Goal: Find specific page/section: Find specific page/section

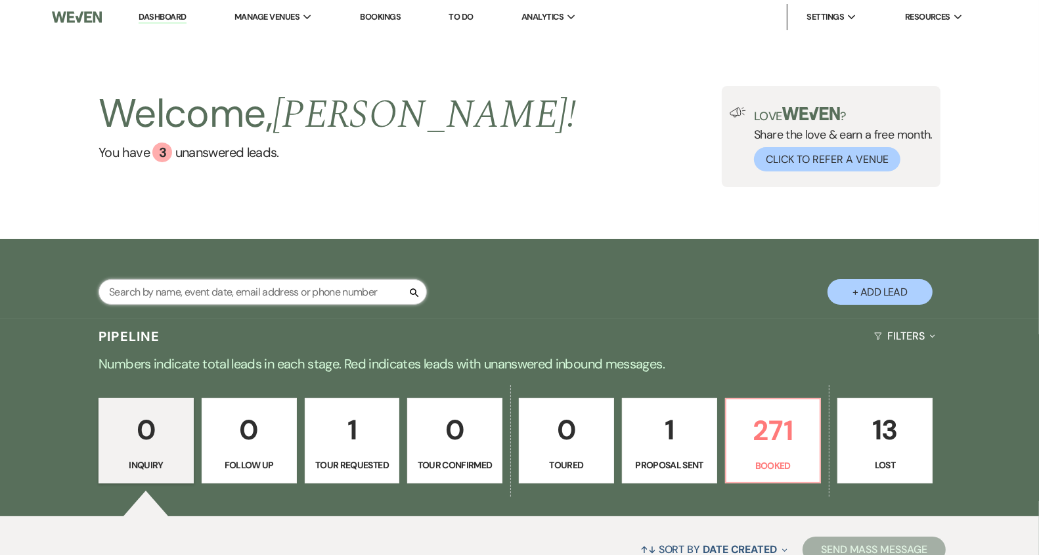
click at [347, 294] on input "text" at bounding box center [262, 292] width 328 height 26
click at [479, 259] on div "Search + Add Lead" at bounding box center [519, 281] width 945 height 70
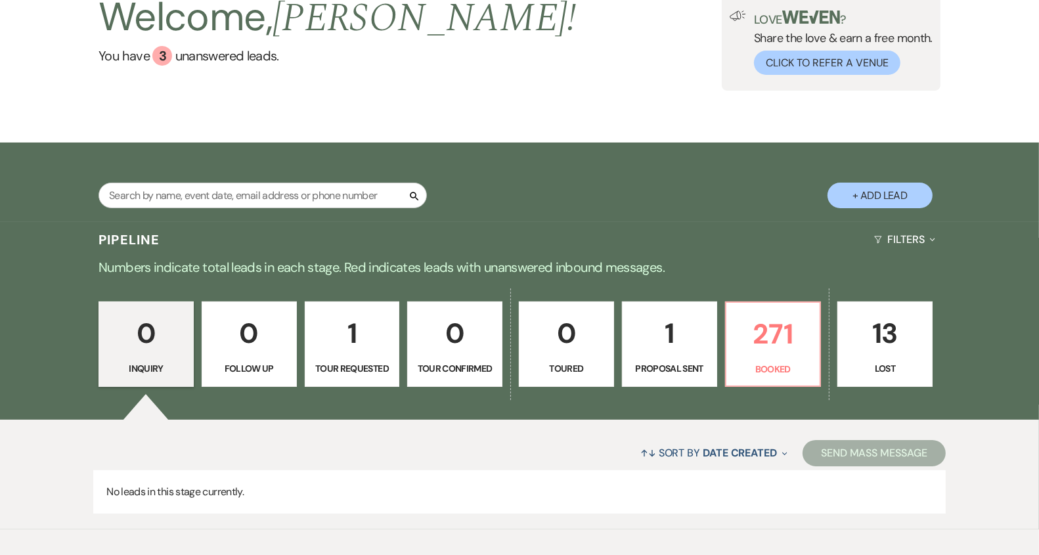
scroll to position [100, 0]
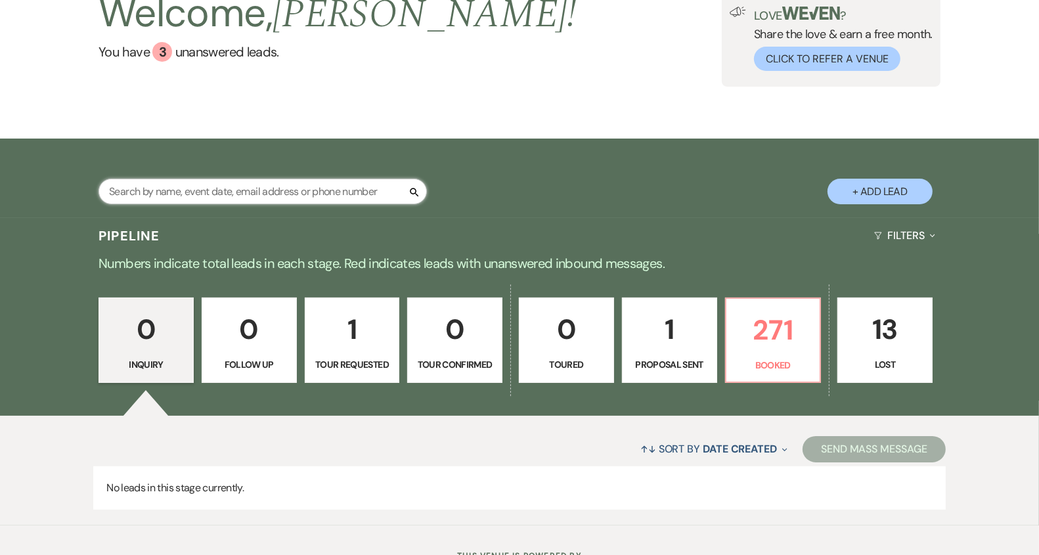
click at [367, 189] on input "text" at bounding box center [262, 192] width 328 height 26
type input "[PERSON_NAME]"
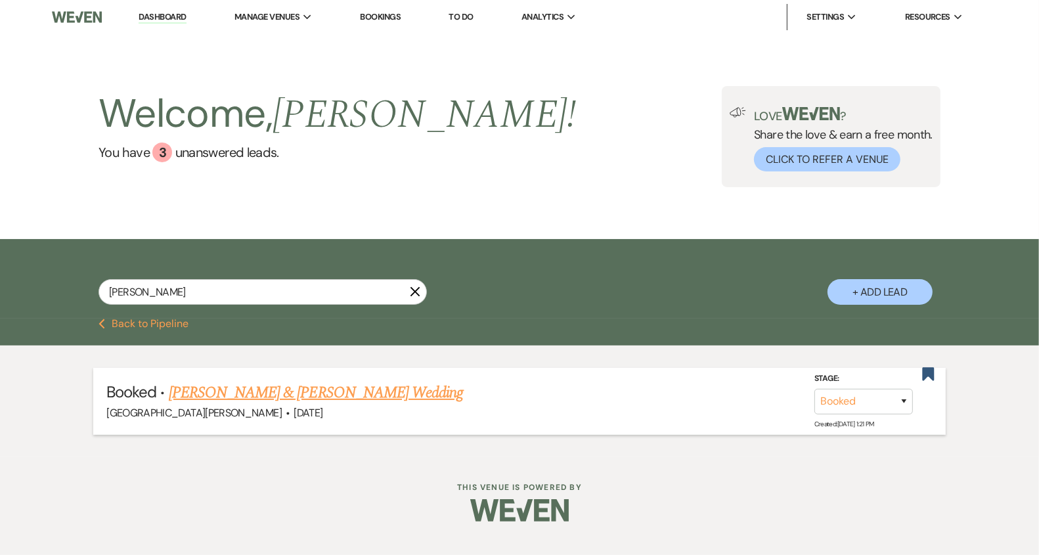
click at [339, 397] on link "[PERSON_NAME] & [PERSON_NAME] Wedding" at bounding box center [316, 393] width 294 height 24
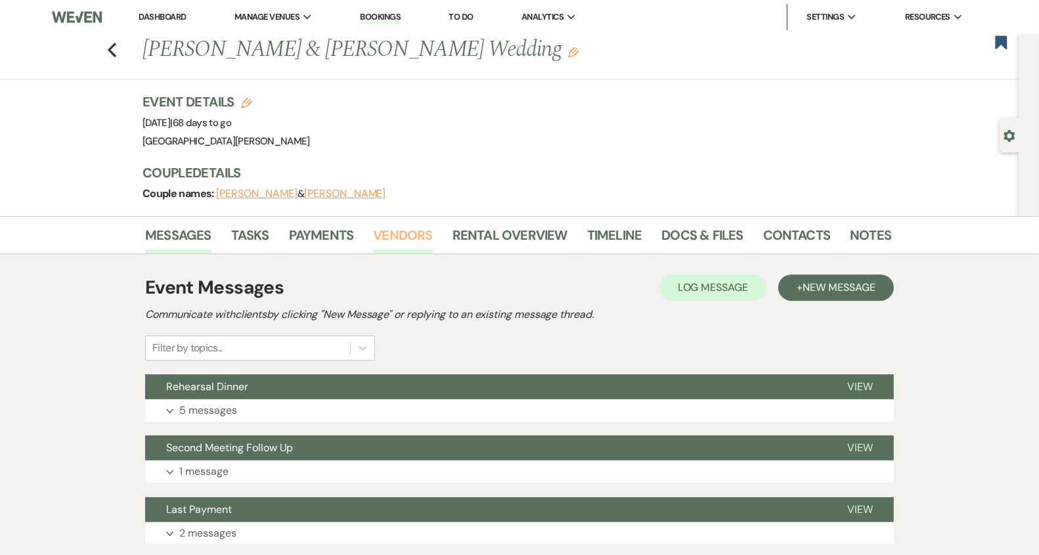
click at [420, 236] on link "Vendors" at bounding box center [402, 239] width 59 height 29
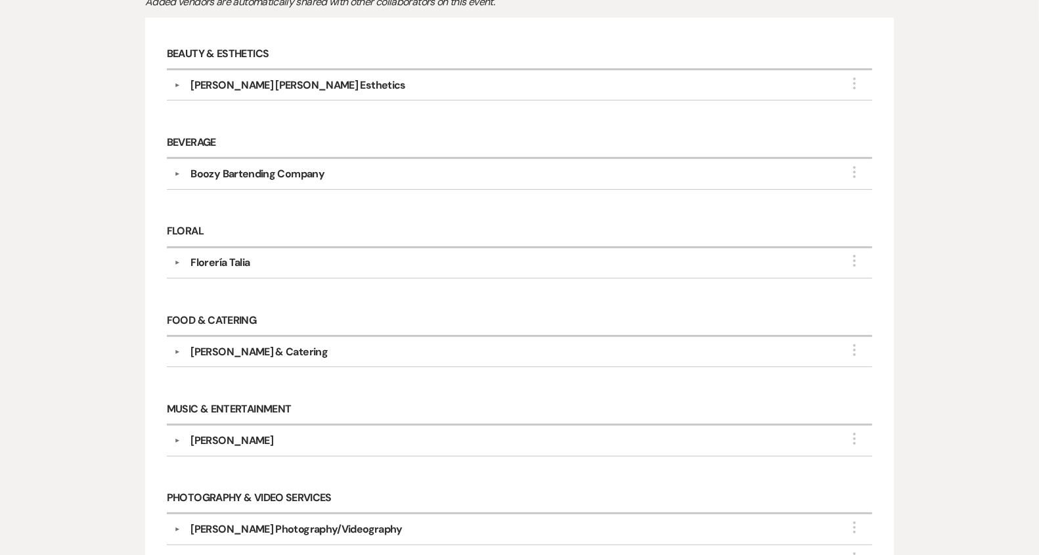
scroll to position [318, 0]
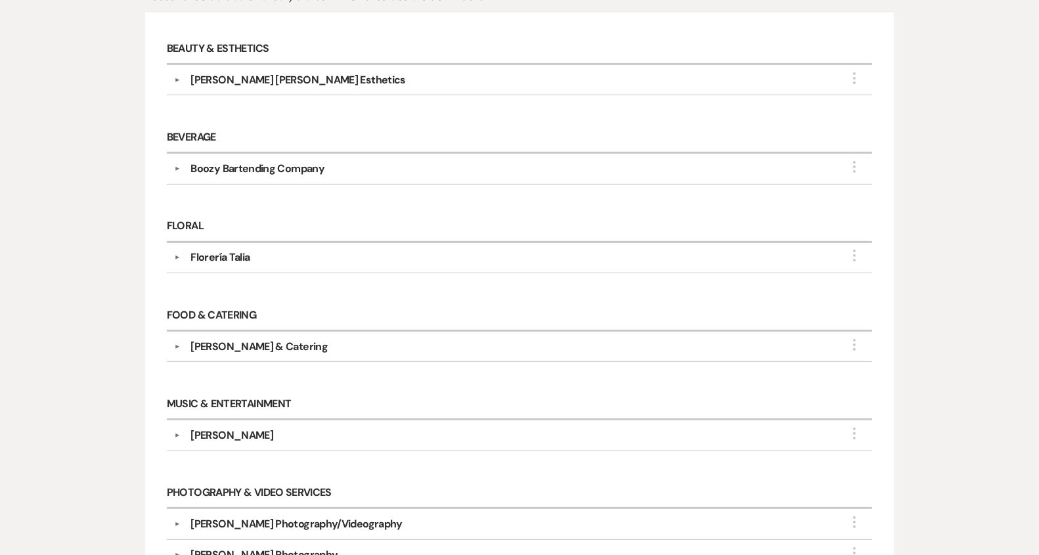
click at [294, 344] on div "[PERSON_NAME] & Catering" at bounding box center [258, 347] width 137 height 16
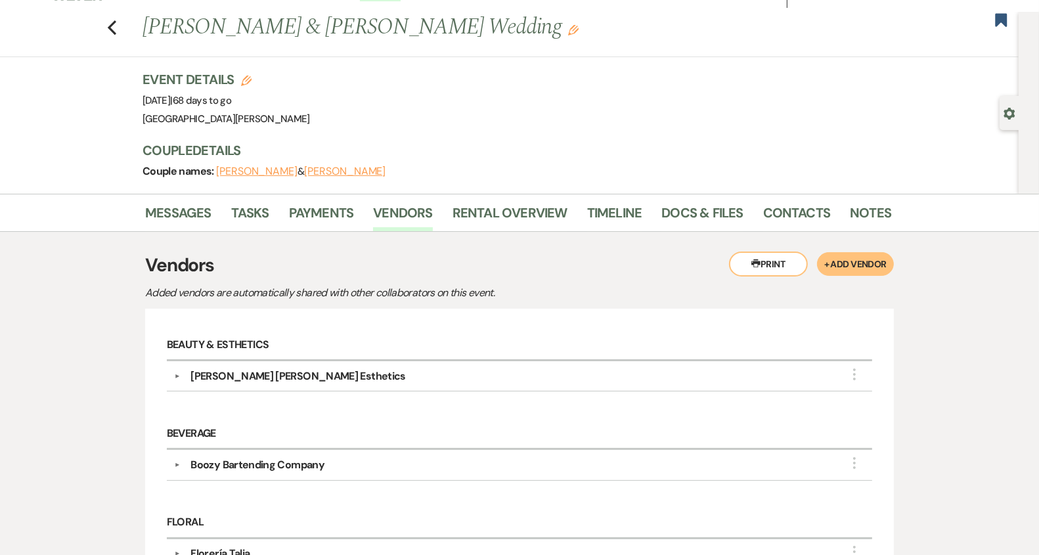
scroll to position [0, 0]
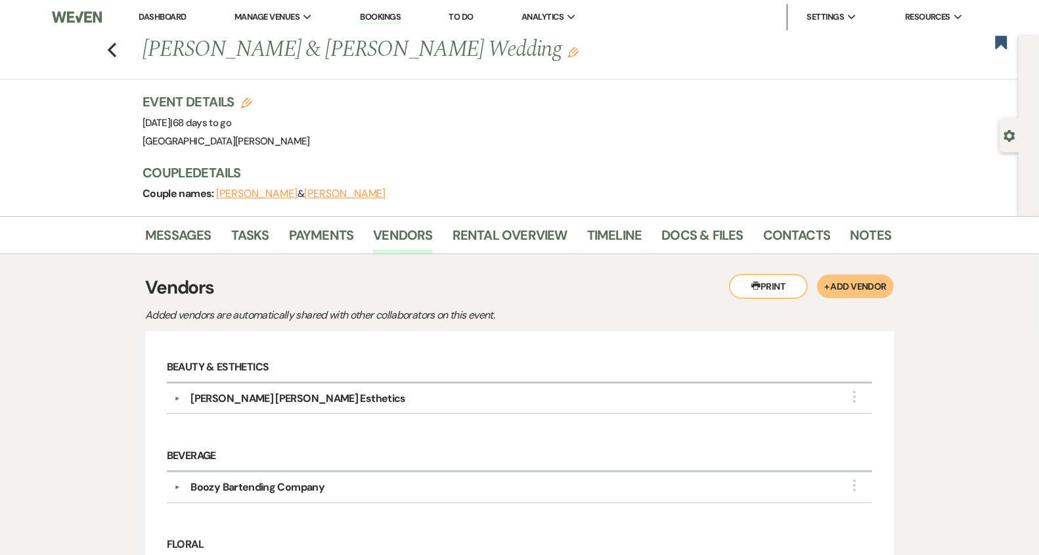
click at [165, 20] on link "Dashboard" at bounding box center [162, 16] width 47 height 11
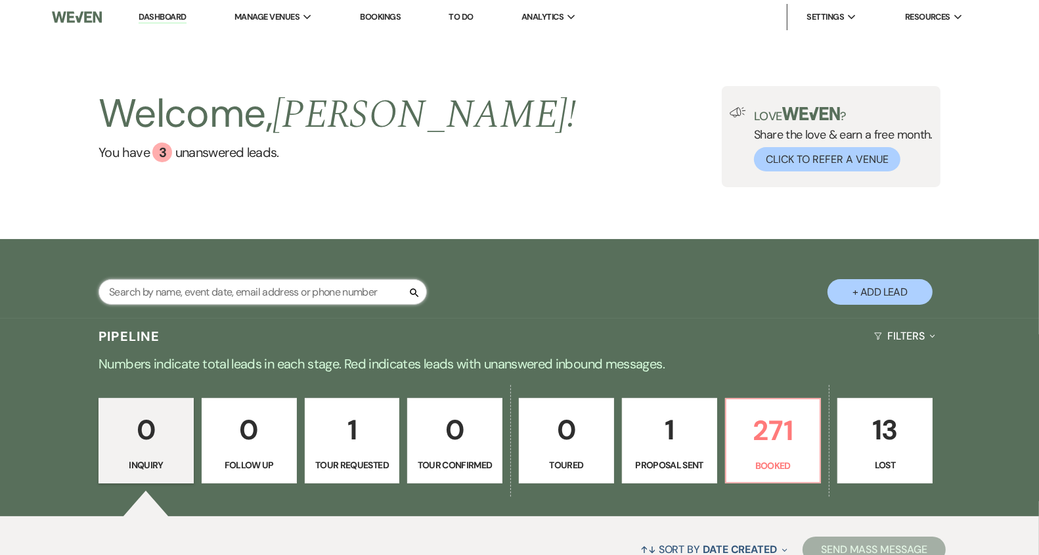
click at [353, 293] on input "text" at bounding box center [262, 292] width 328 height 26
